Goal: Information Seeking & Learning: Learn about a topic

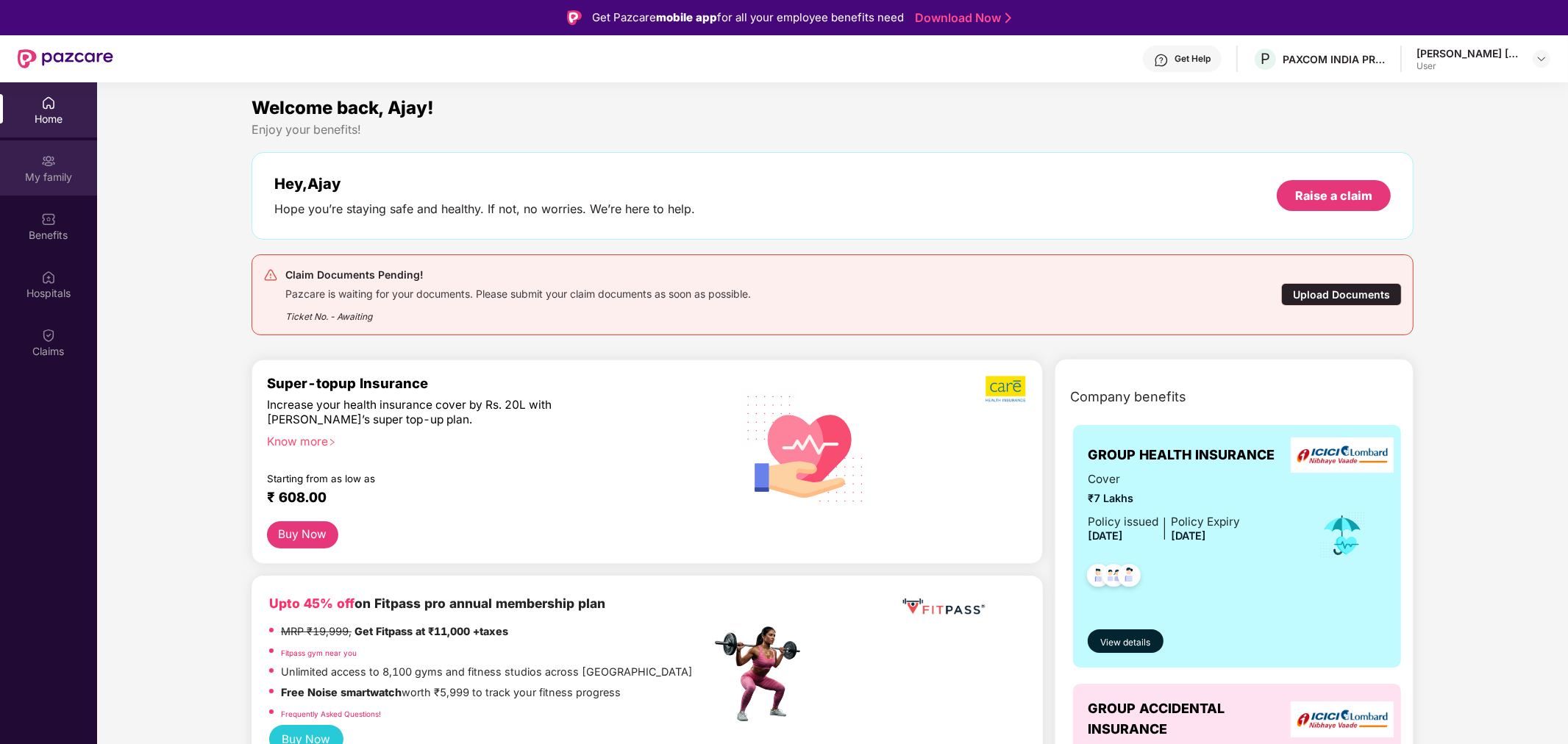
click at [41, 171] on div "My family" at bounding box center [49, 177] width 97 height 15
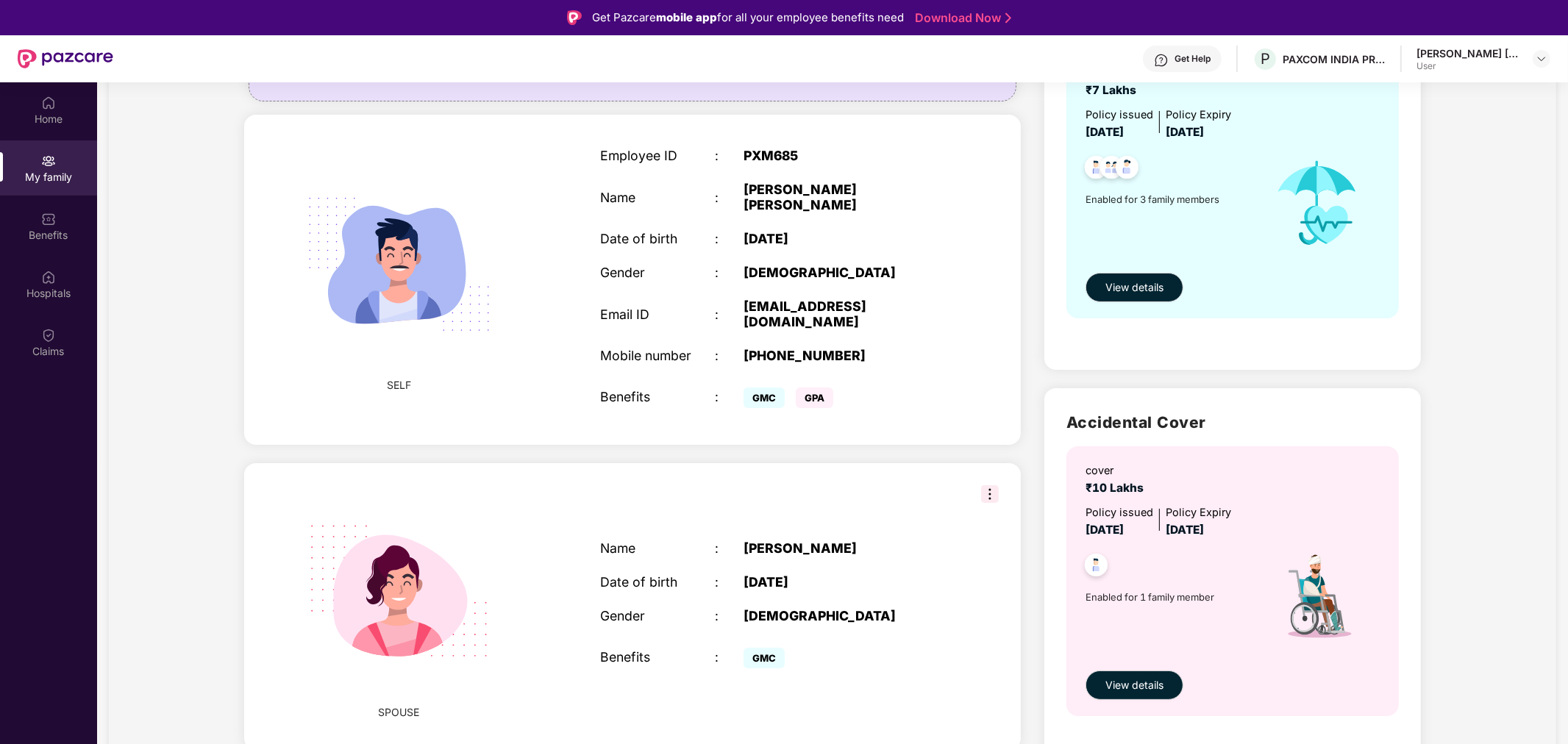
scroll to position [326, 0]
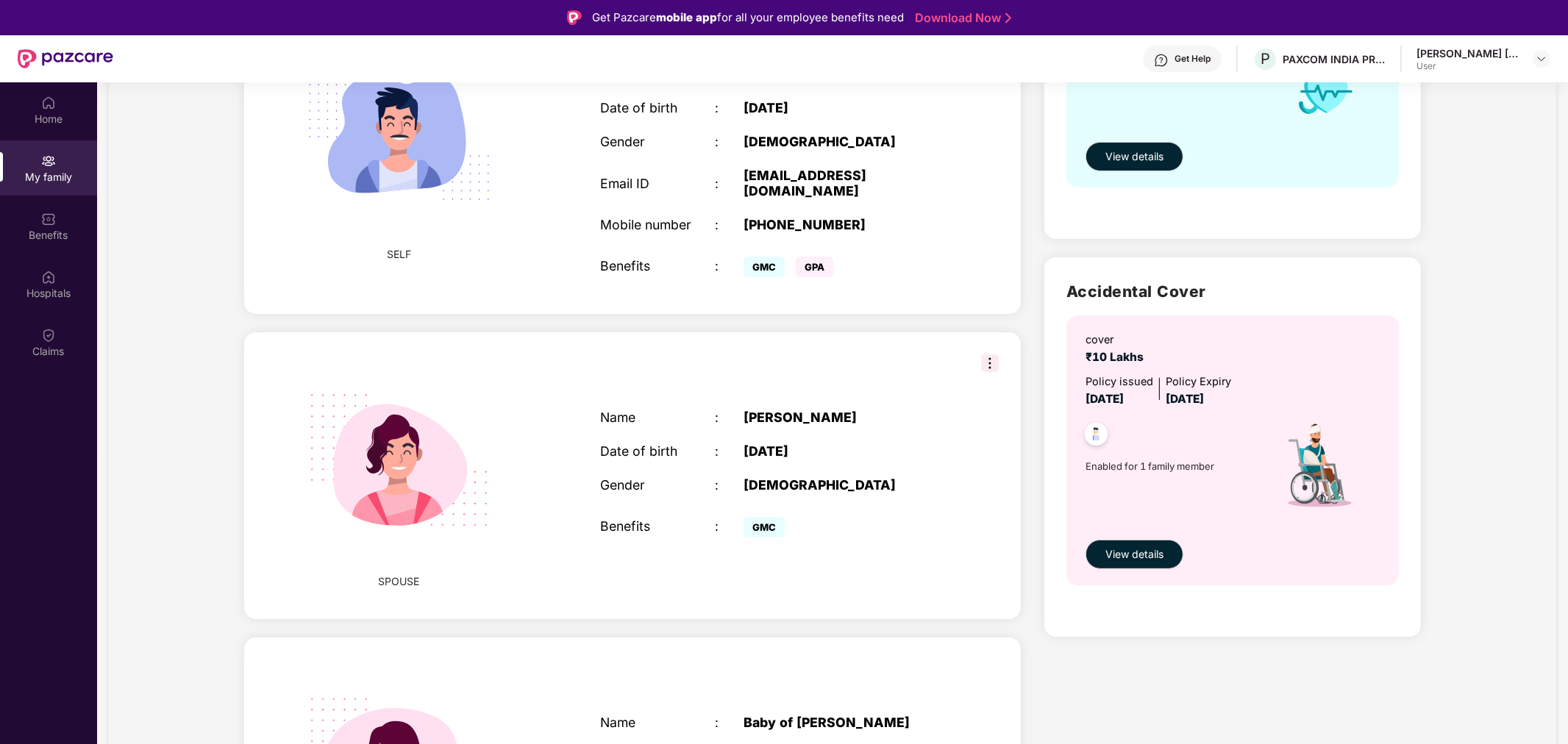
click at [827, 409] on div "[PERSON_NAME]" at bounding box center [844, 417] width 201 height 16
click at [990, 354] on img at bounding box center [990, 363] width 18 height 18
click at [844, 391] on div "Name : [PERSON_NAME] Date of birth : [DEMOGRAPHIC_DATA] Gender : [DEMOGRAPHIC_D…" at bounding box center [772, 475] width 374 height 168
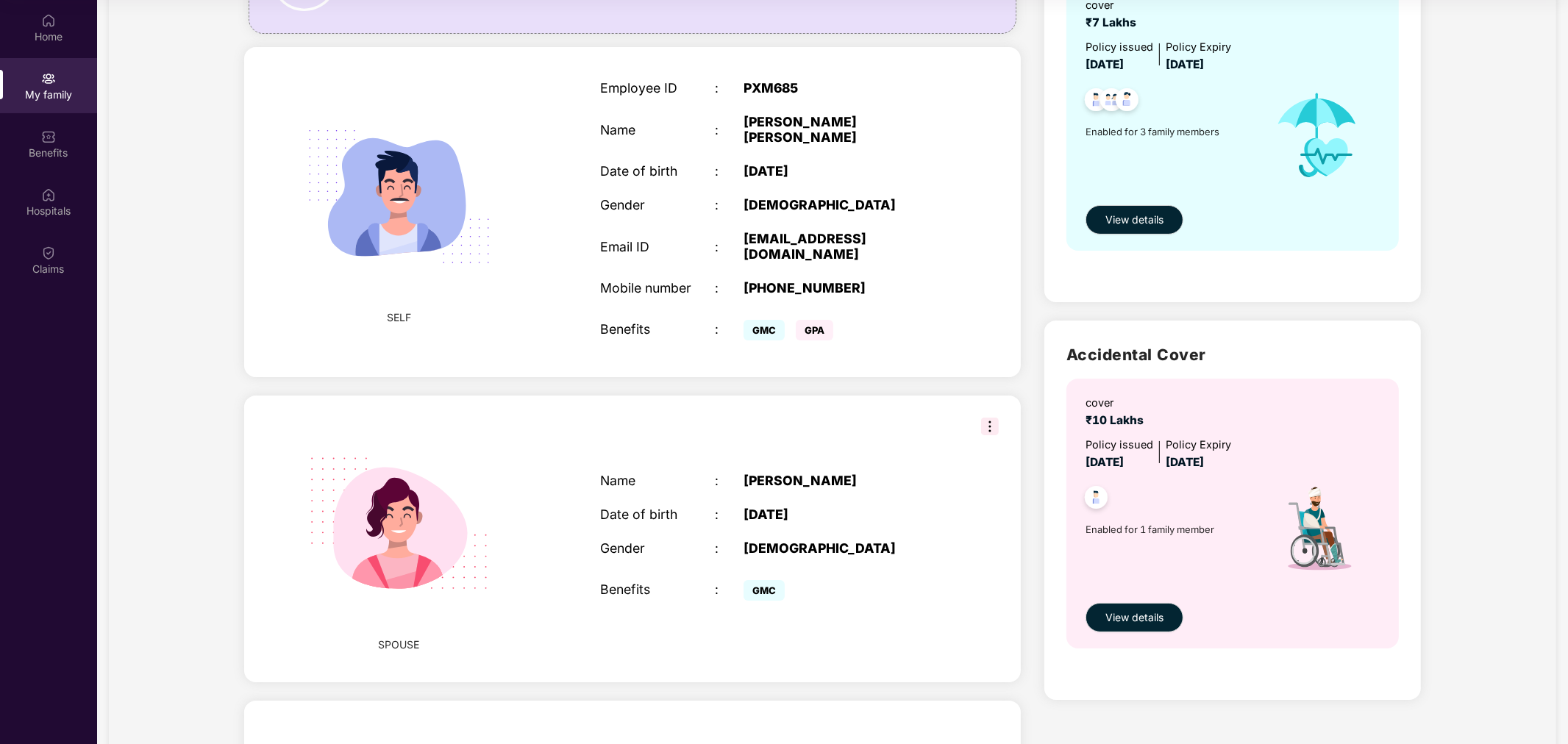
scroll to position [0, 0]
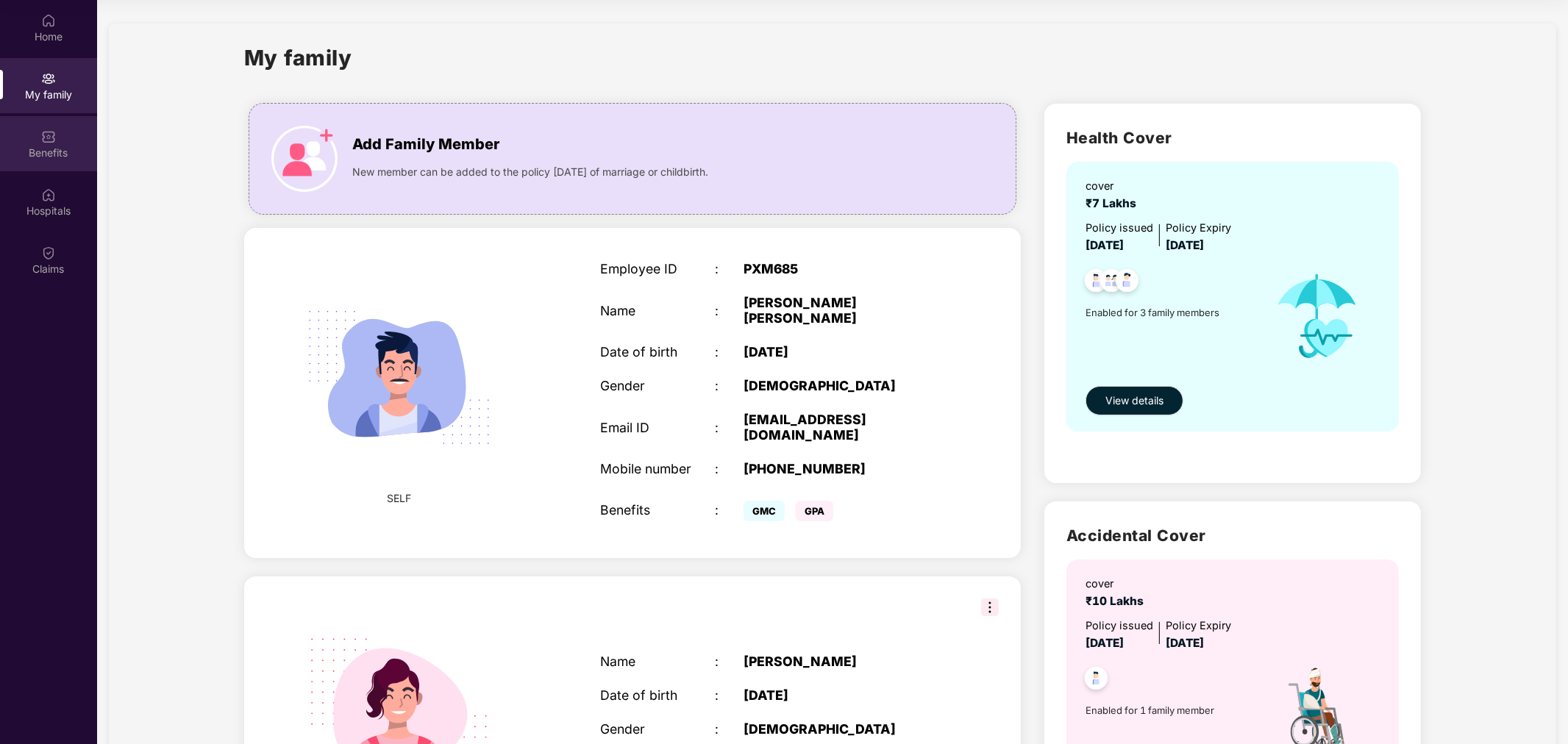
click at [62, 143] on div "Benefits" at bounding box center [49, 143] width 97 height 55
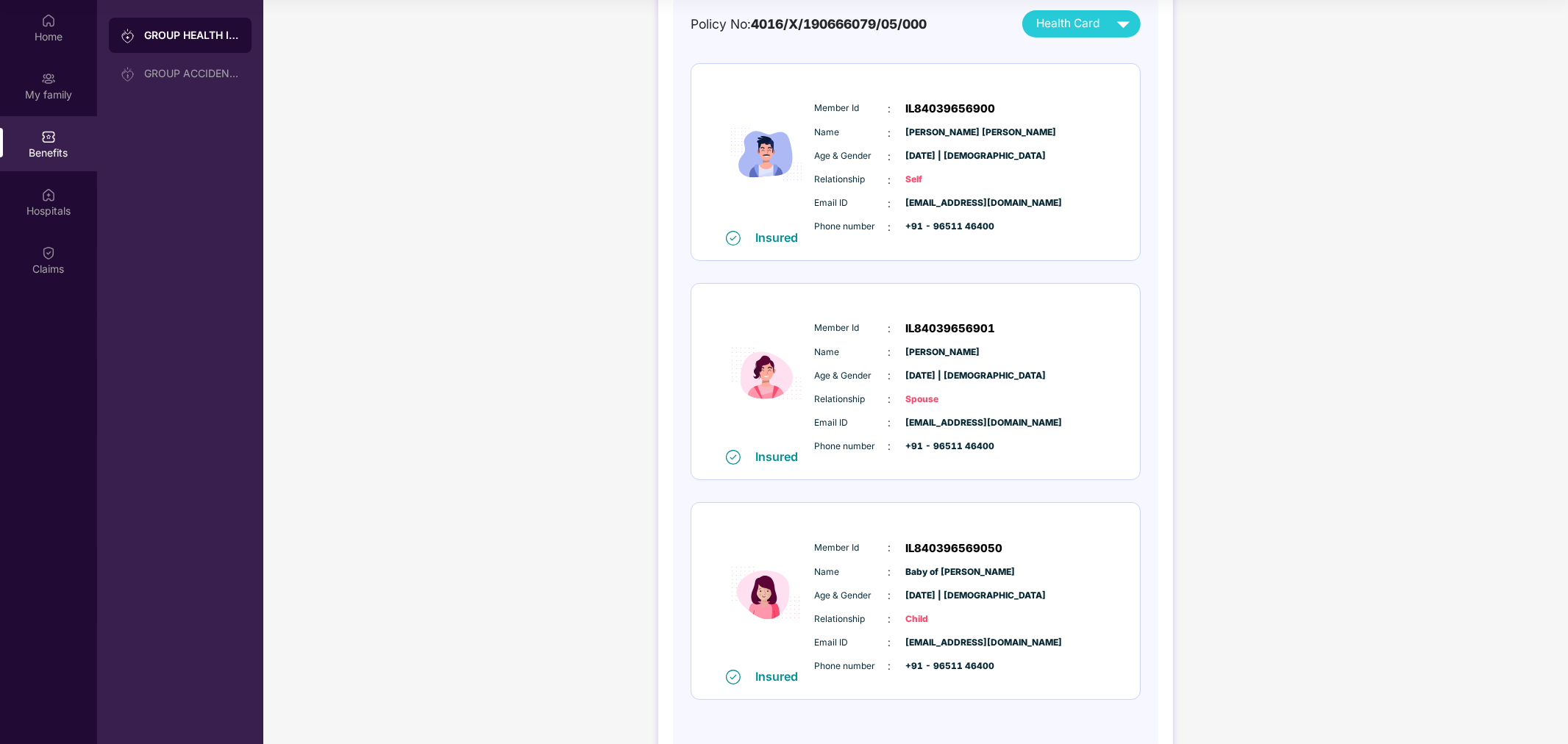
scroll to position [163, 0]
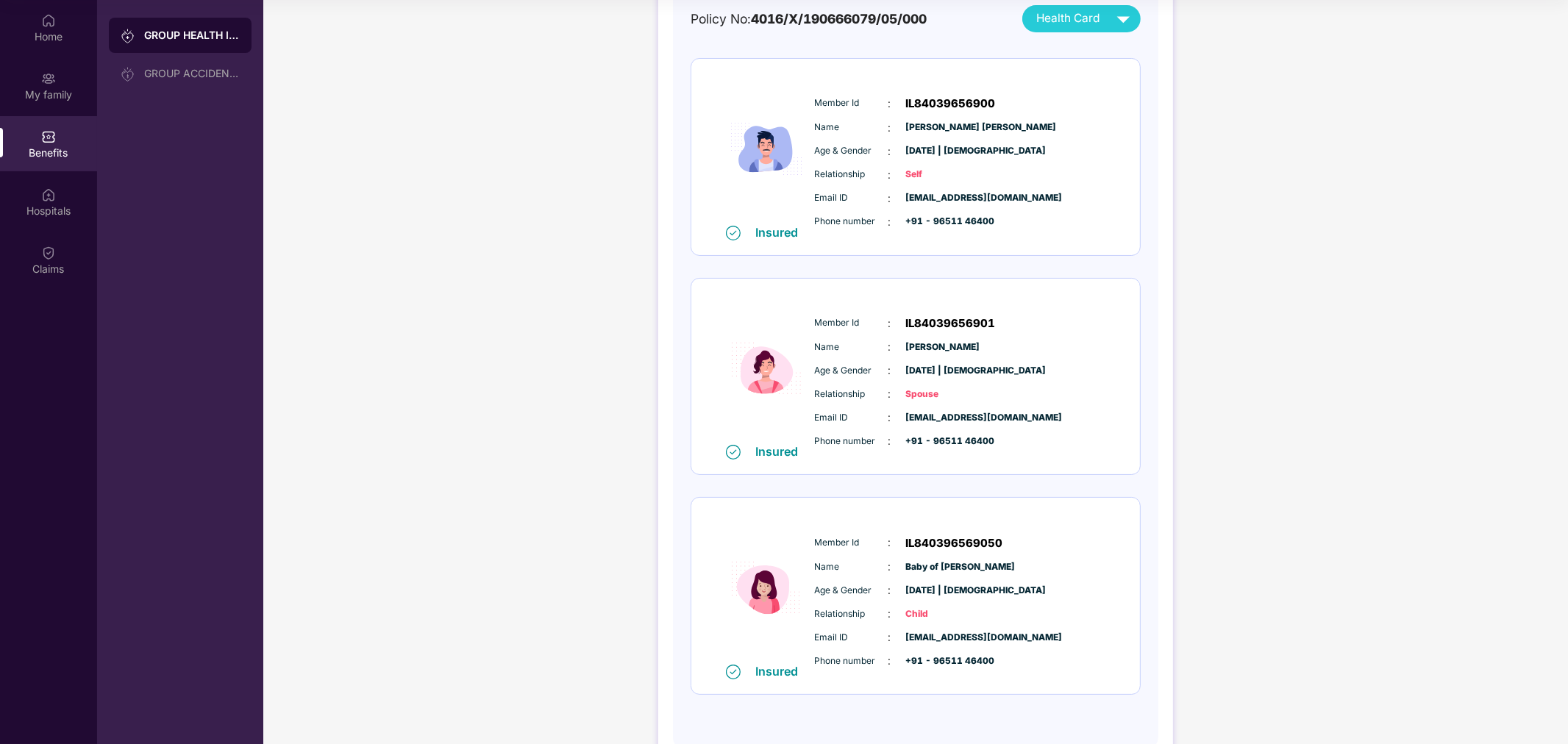
click at [1040, 381] on div "Member Id : IL84039656901 Name : [PERSON_NAME] Age & Gender : [DATE] | [DEMOGRA…" at bounding box center [960, 382] width 300 height 150
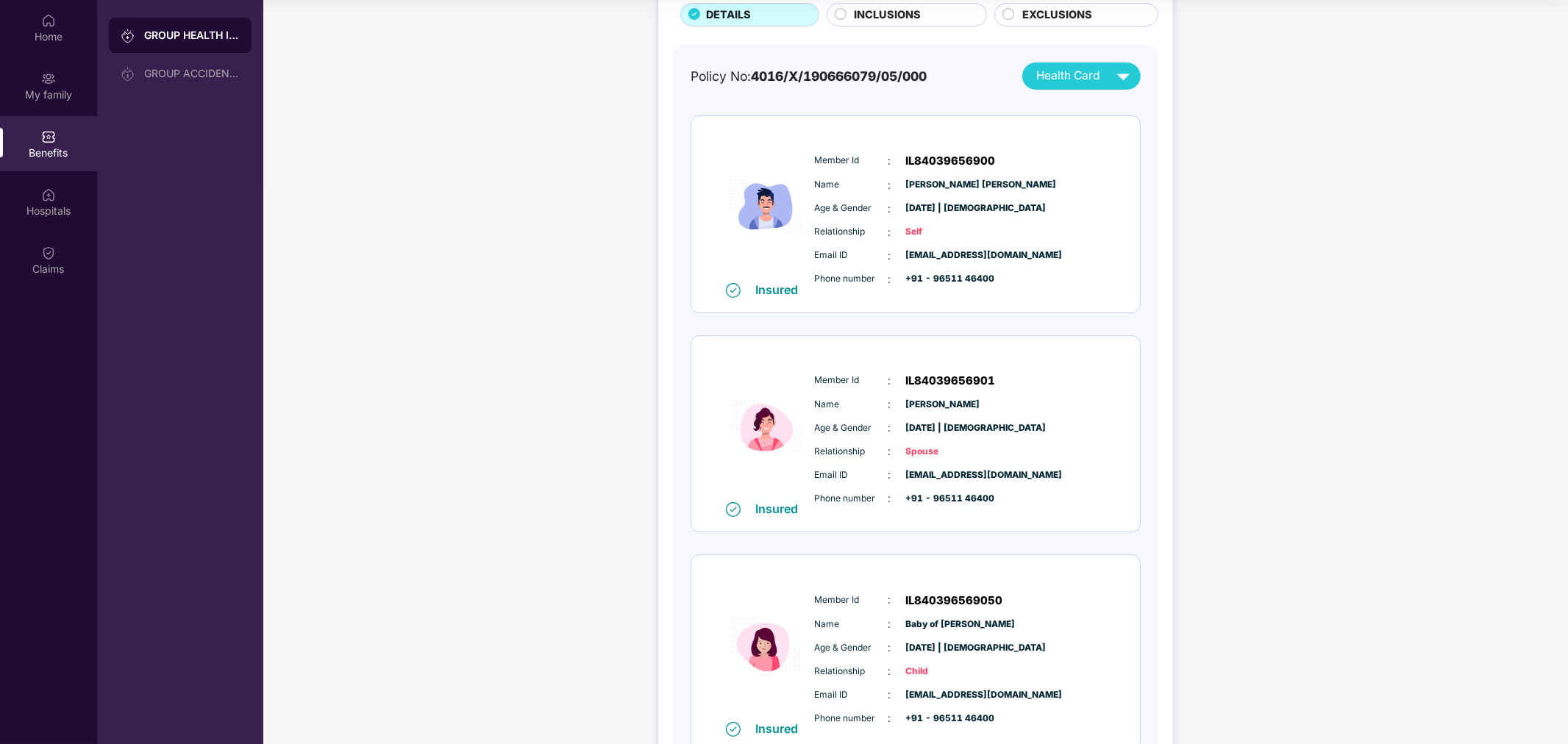
scroll to position [0, 0]
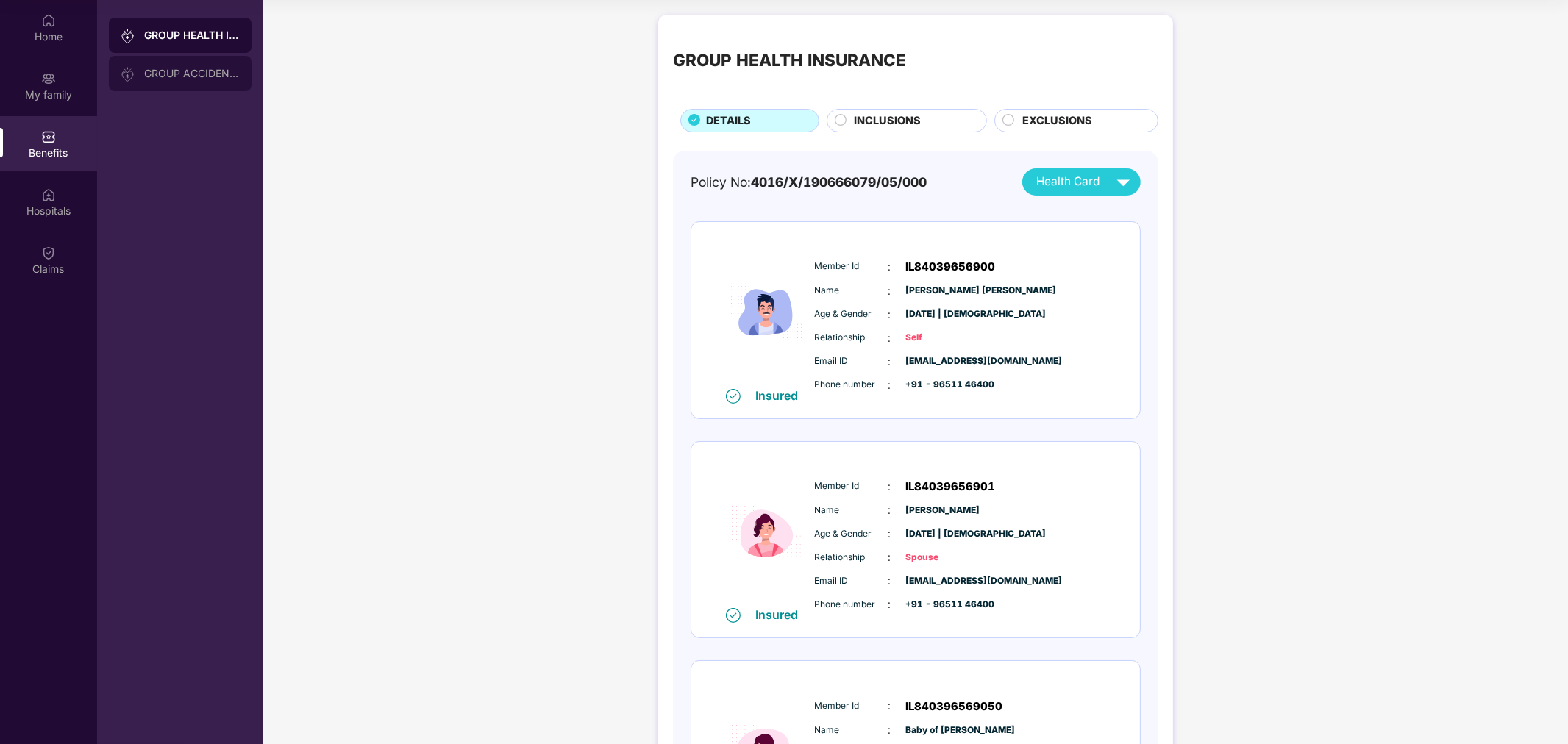
click at [179, 78] on div "GROUP ACCIDENTAL INSURANCE" at bounding box center [180, 73] width 143 height 35
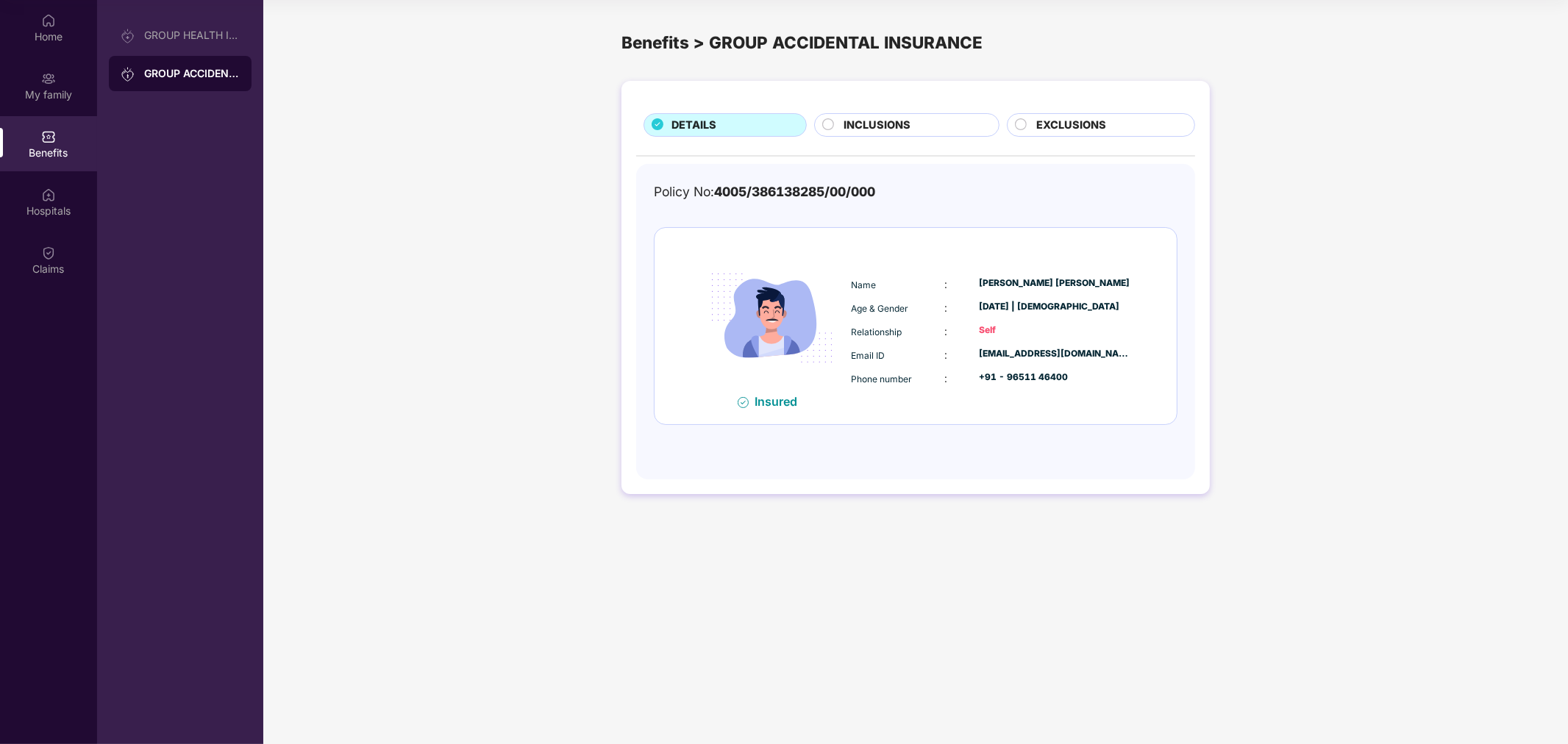
click at [925, 120] on div "INCLUSIONS" at bounding box center [914, 126] width 155 height 19
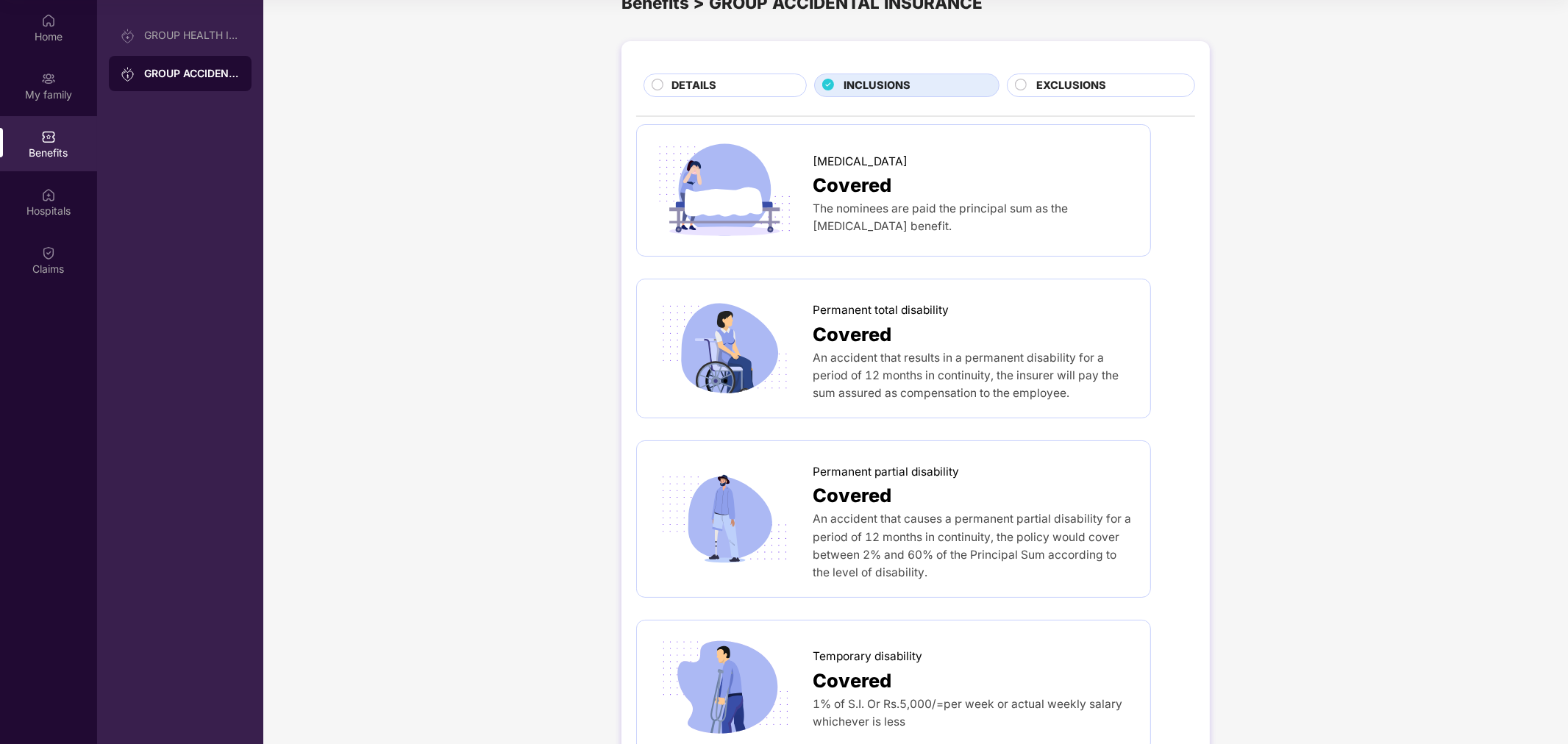
scroll to position [33, 0]
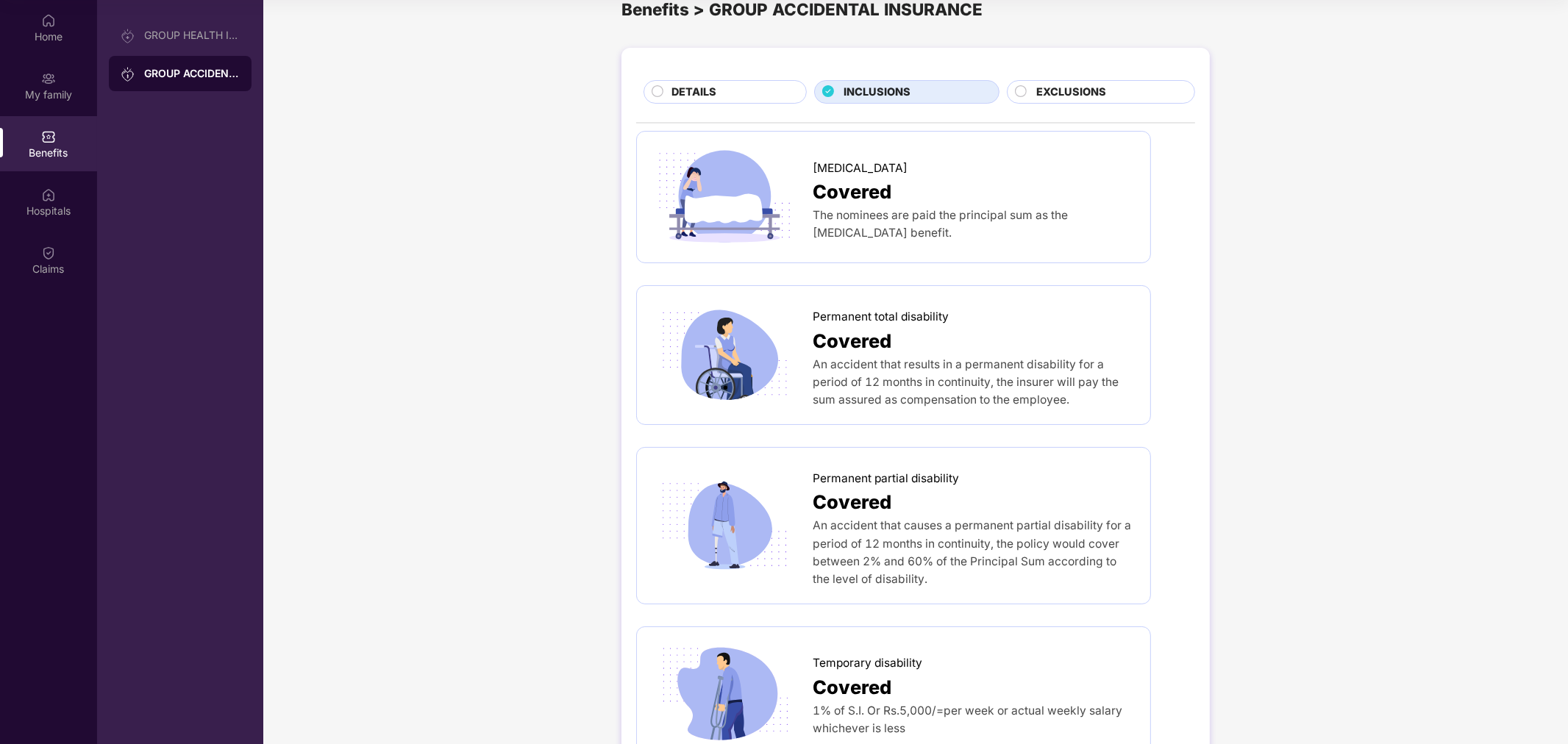
click at [1068, 86] on span "EXCLUSIONS" at bounding box center [1071, 92] width 70 height 17
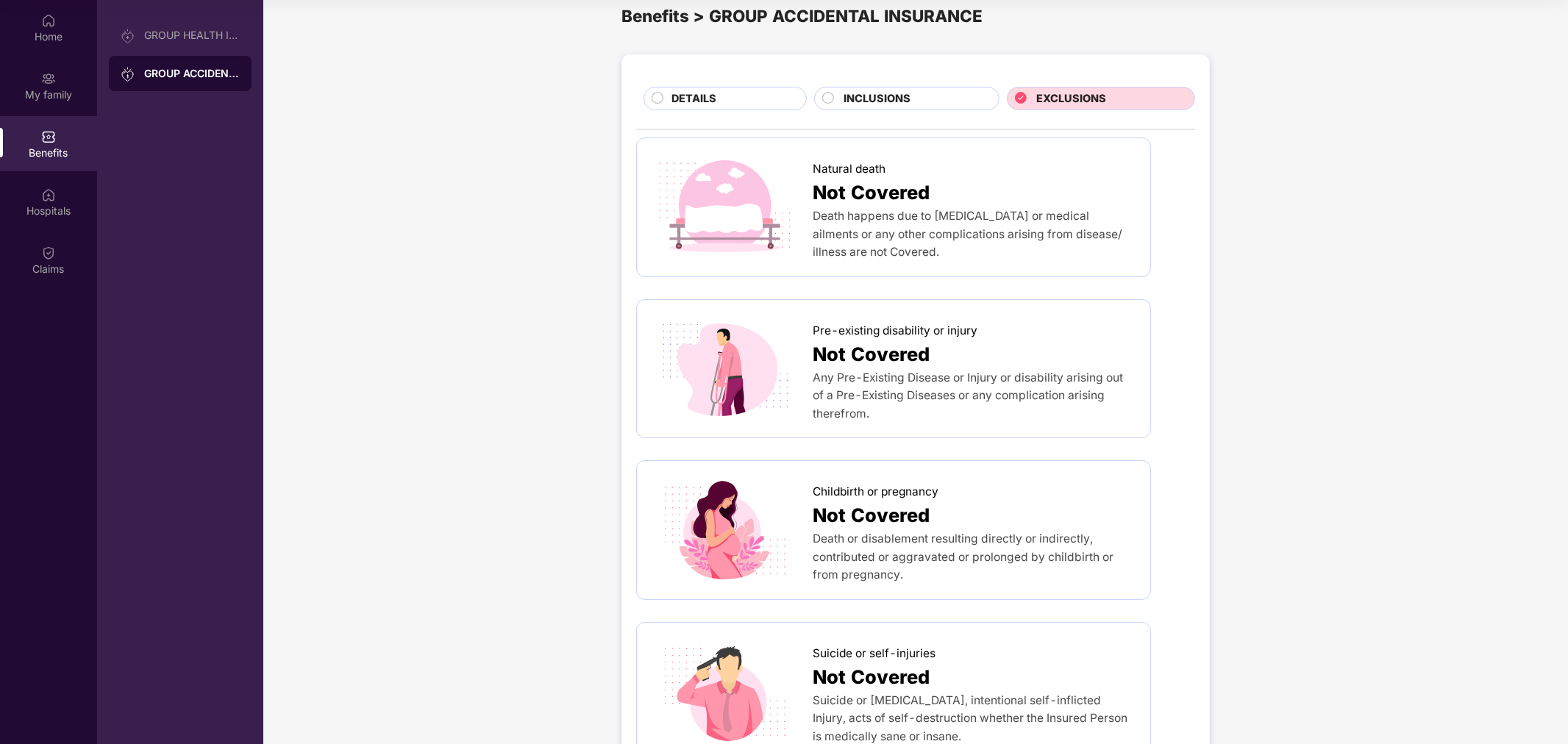
scroll to position [0, 0]
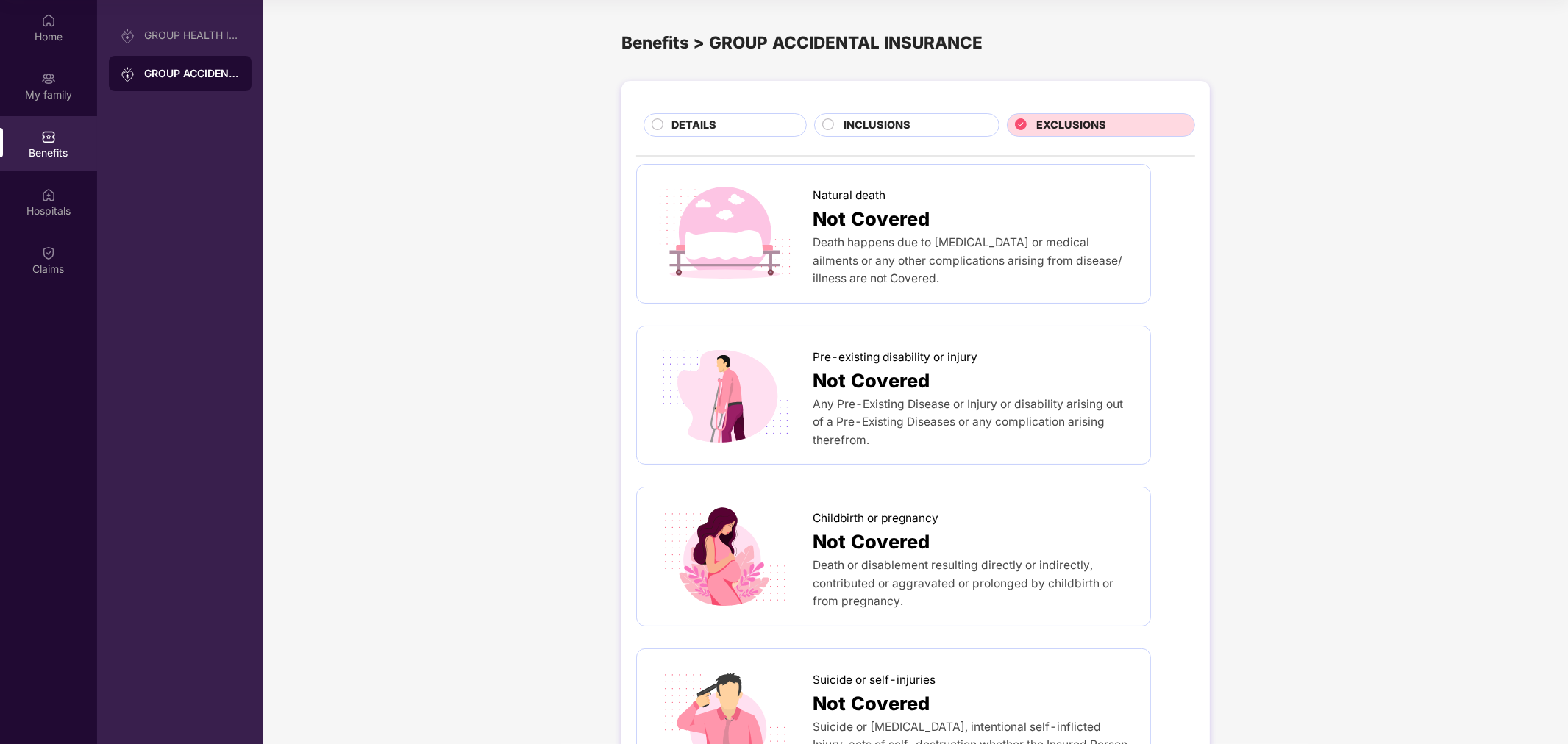
click at [945, 123] on div "INCLUSIONS" at bounding box center [914, 126] width 155 height 19
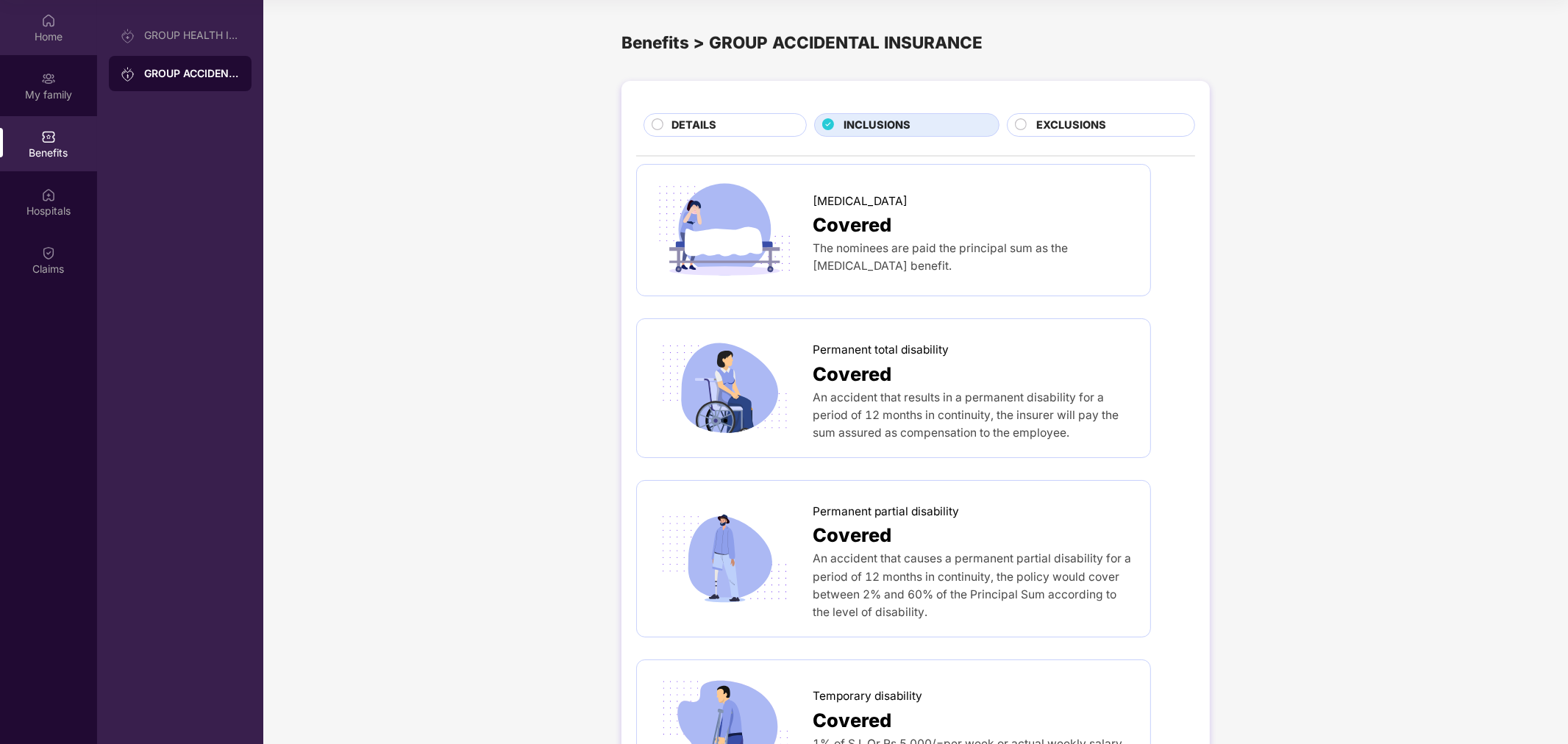
click at [70, 26] on div "Home" at bounding box center [49, 28] width 97 height 55
